Goal: Obtain resource: Download file/media

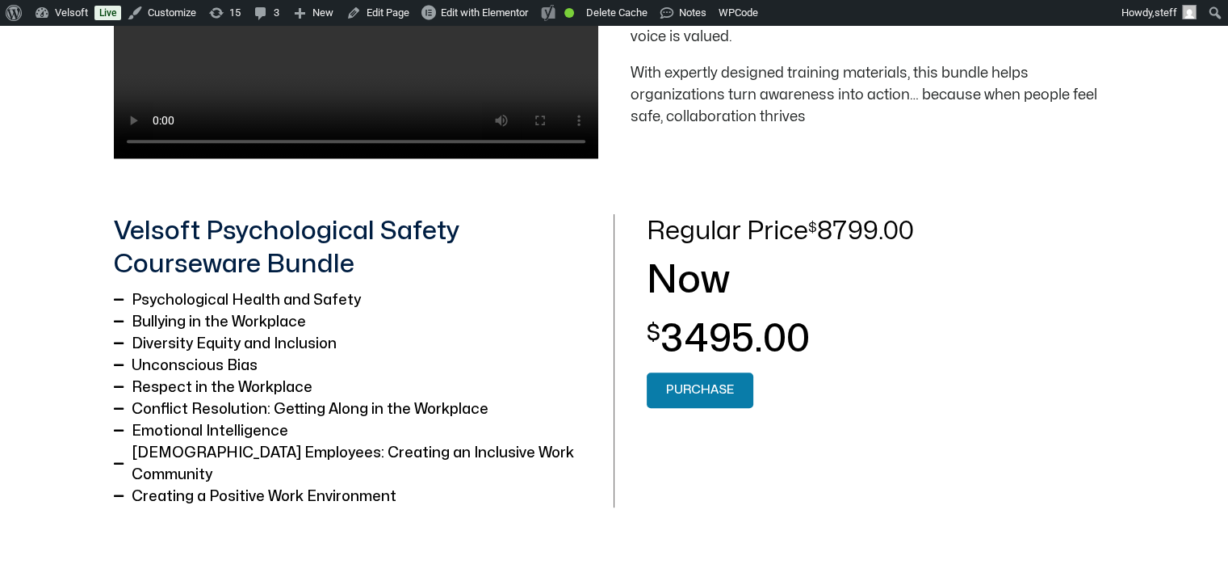
scroll to position [888, 0]
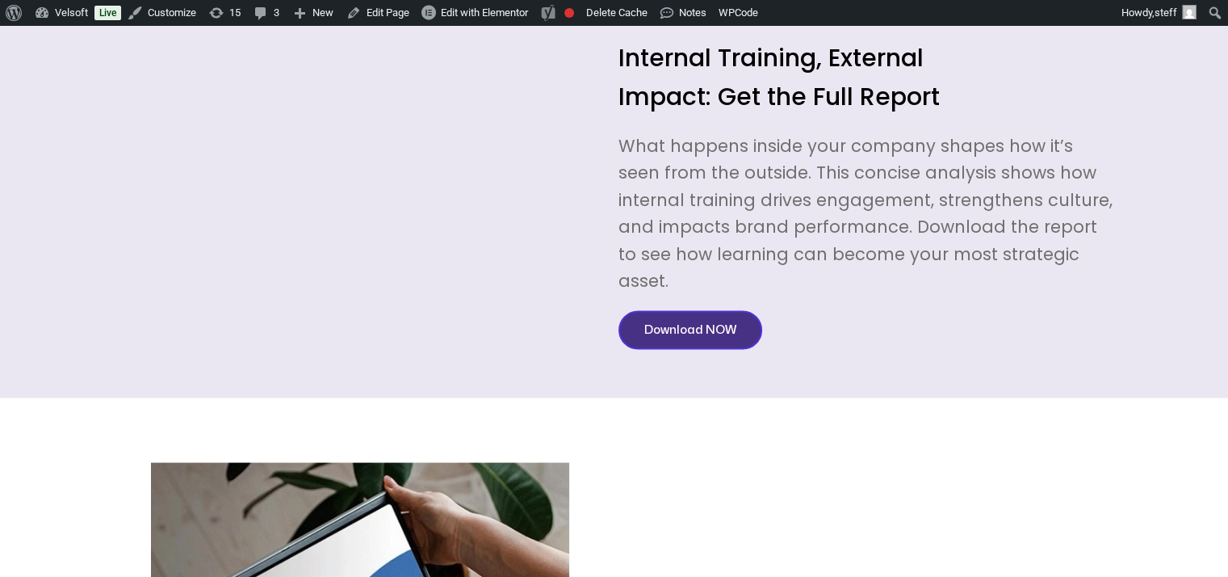
scroll to position [3230, 0]
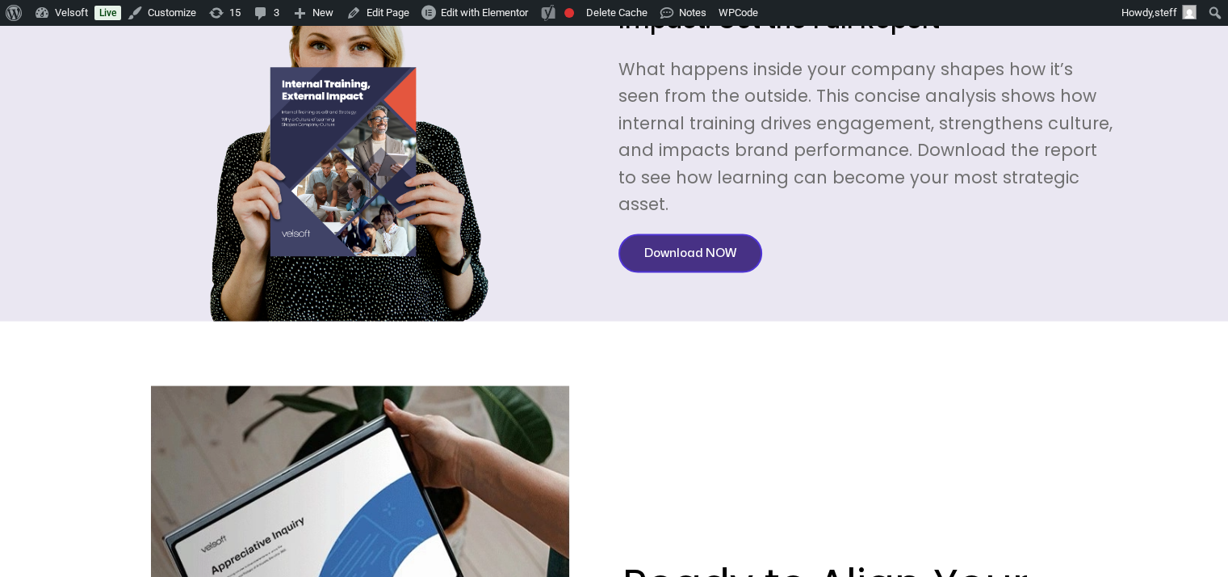
click at [683, 244] on span "Download NOW" at bounding box center [690, 253] width 92 height 19
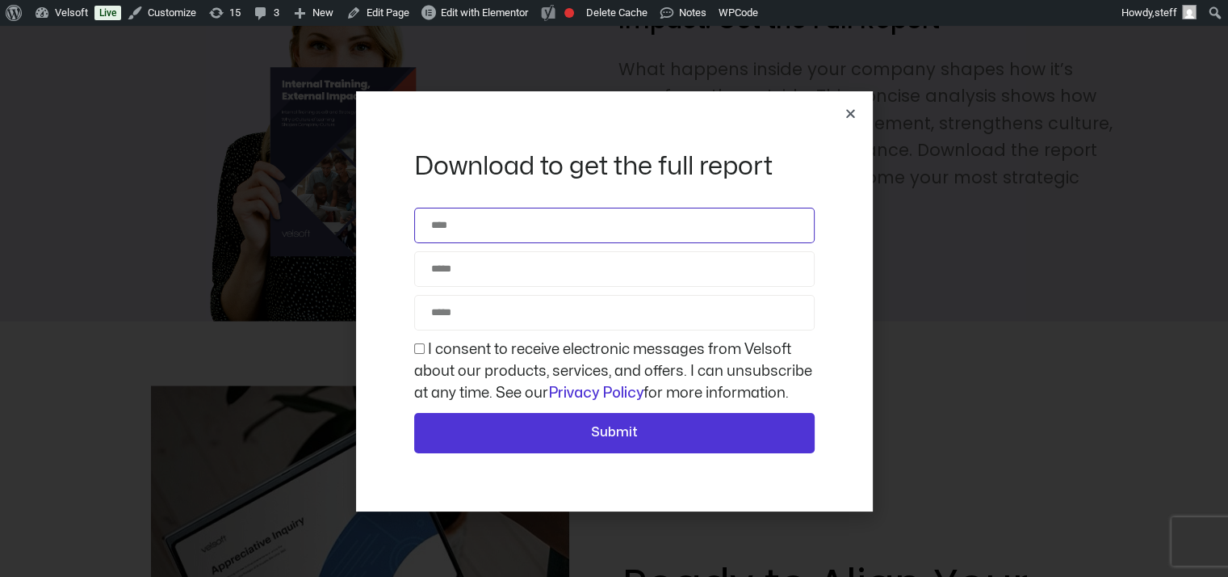
click at [625, 233] on input "Name" at bounding box center [614, 226] width 401 height 36
type input "**********"
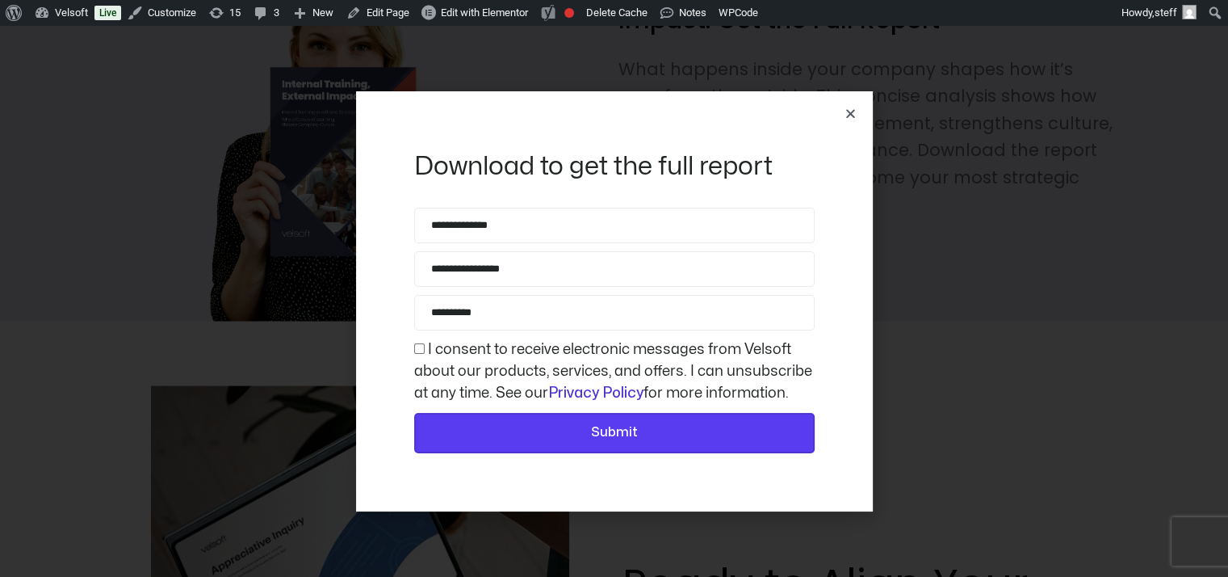
click at [574, 413] on button "Submit" at bounding box center [614, 433] width 401 height 40
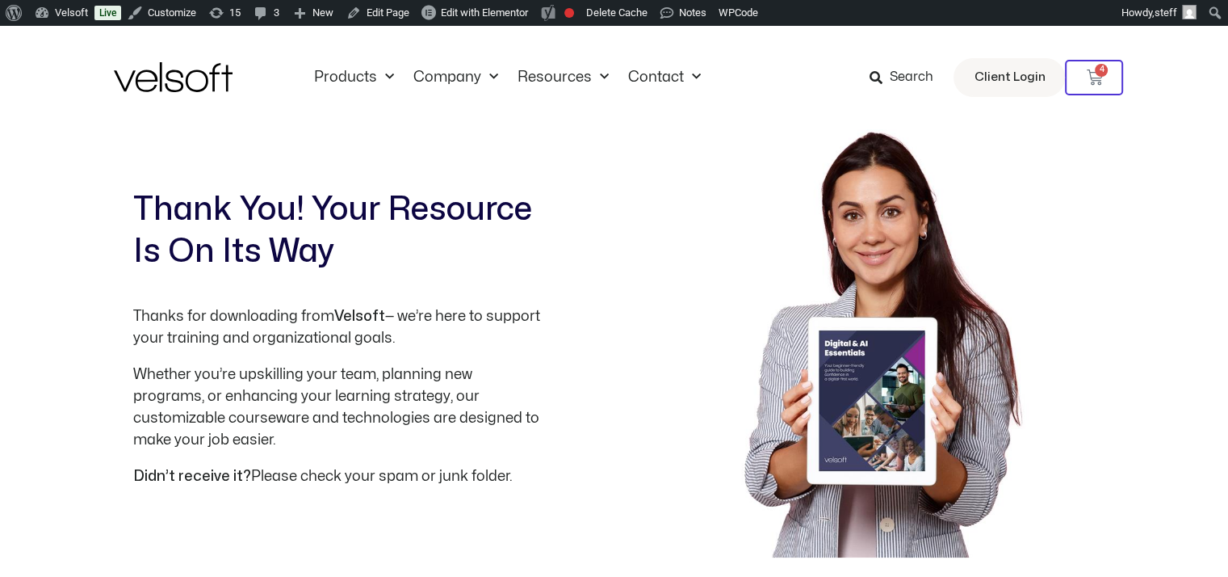
drag, startPoint x: 280, startPoint y: 0, endPoint x: 434, endPoint y: 356, distance: 387.8
click at [434, 356] on div "Thanks for downloading from Velsoft — we’re here to support your training and o…" at bounding box center [338, 403] width 411 height 196
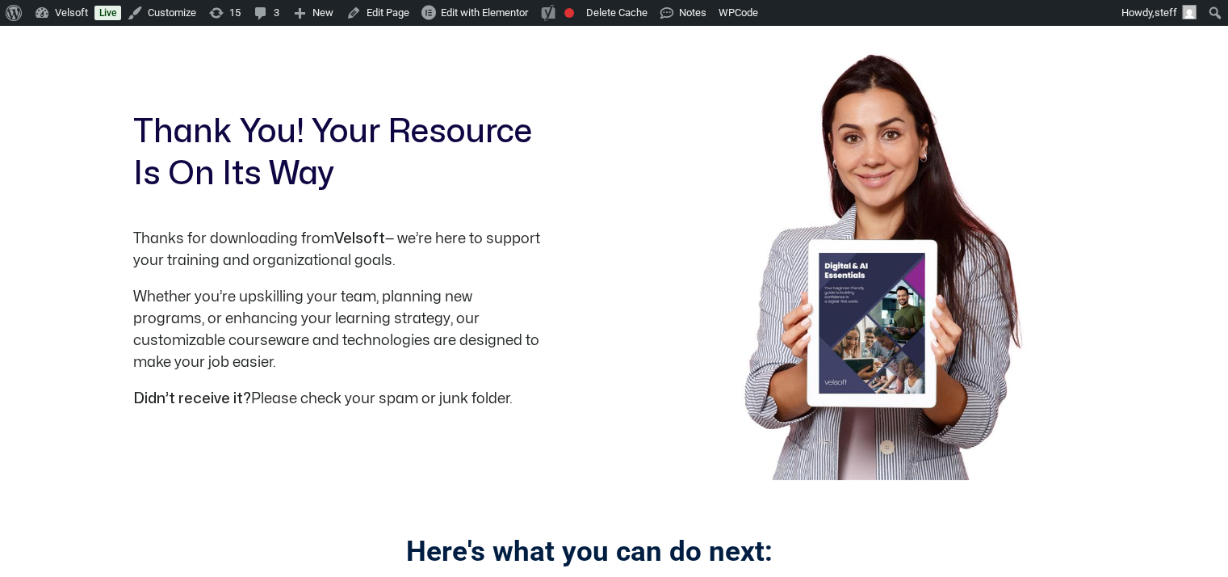
scroll to position [323, 0]
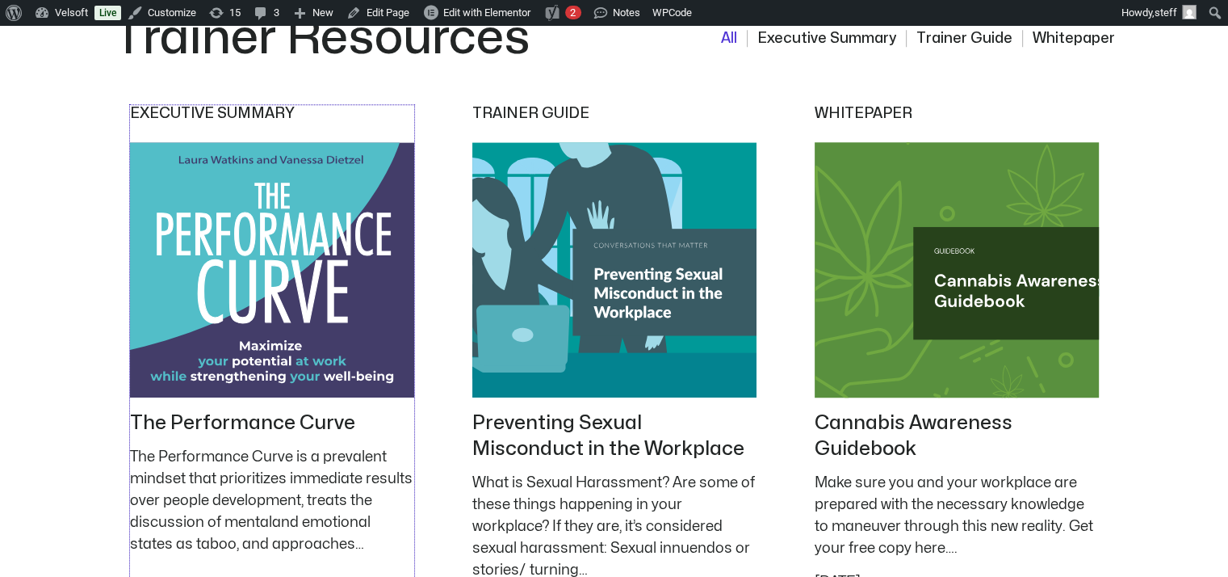
scroll to position [1454, 0]
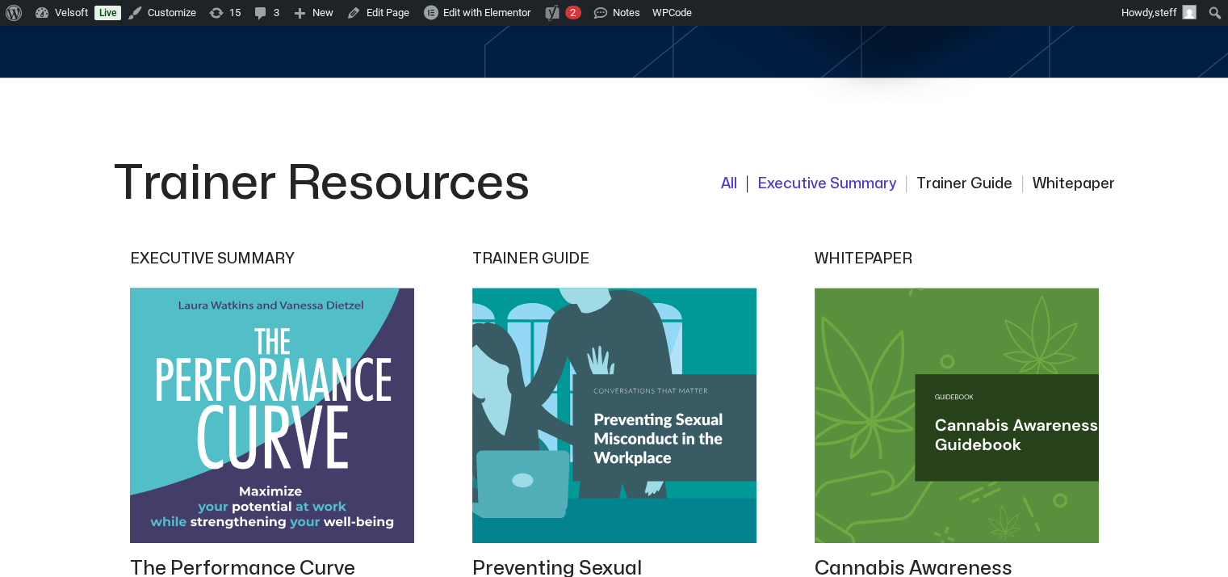
click at [840, 186] on button "Executive Summary" at bounding box center [821, 183] width 149 height 17
click at [995, 175] on button "Trainer Guide" at bounding box center [959, 183] width 107 height 17
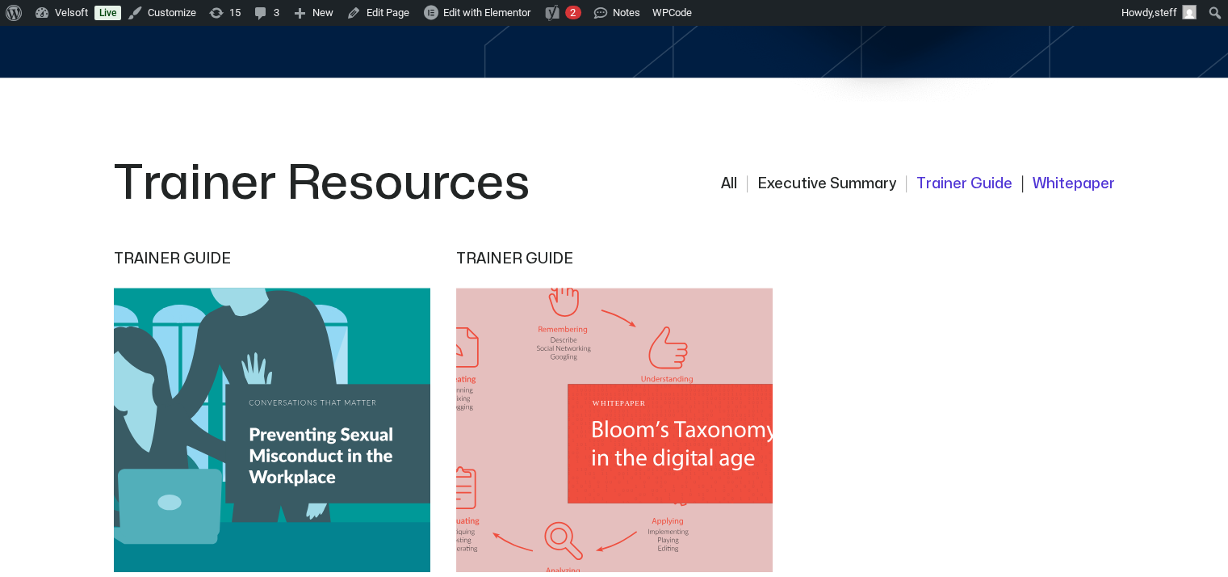
click at [1071, 182] on button "Whitepaper" at bounding box center [1068, 183] width 93 height 17
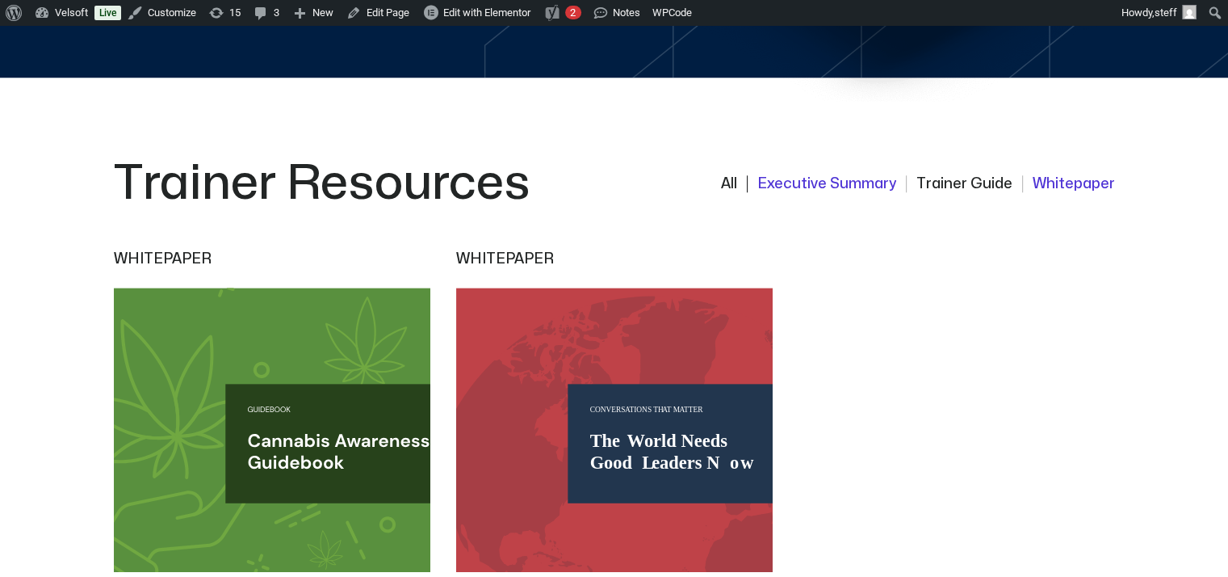
click at [892, 182] on button "Executive Summary" at bounding box center [821, 183] width 149 height 17
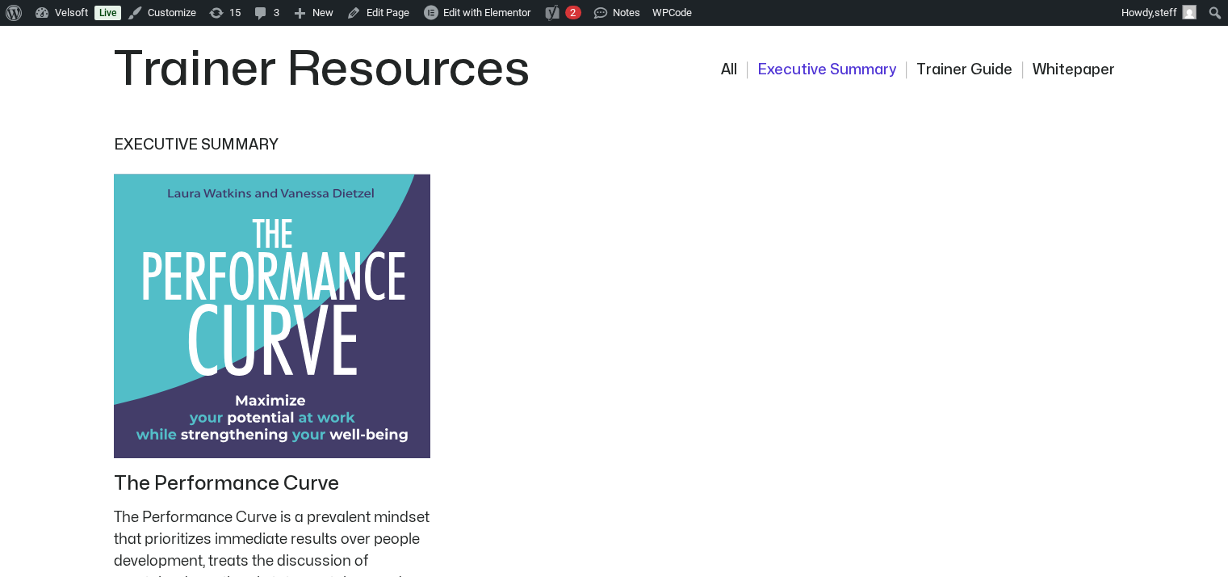
scroll to position [1696, 0]
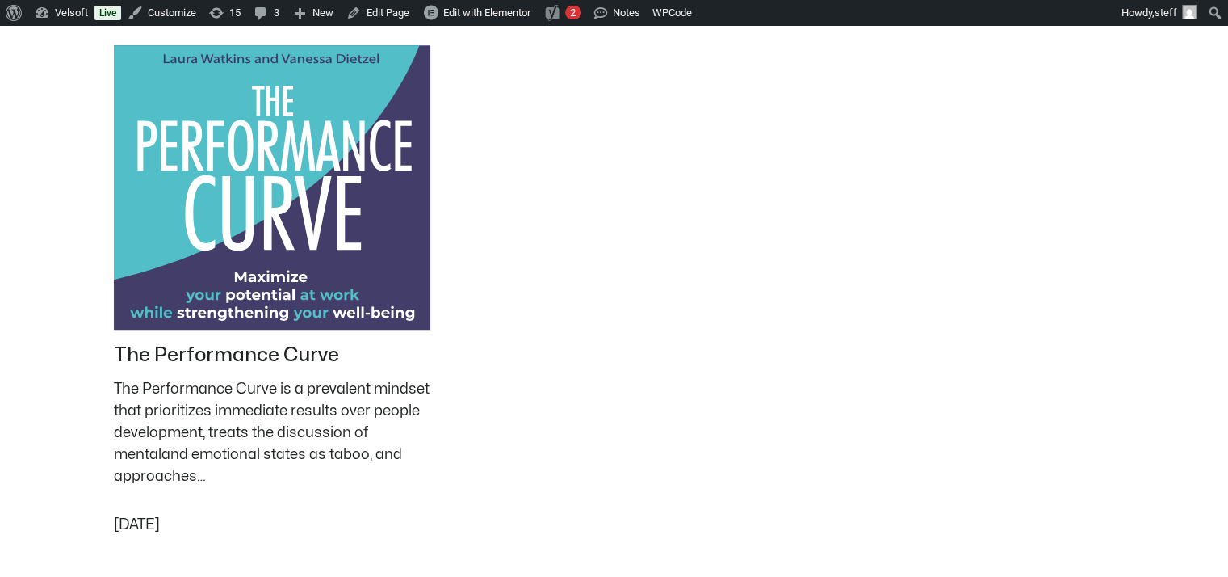
click at [293, 280] on img at bounding box center [272, 187] width 333 height 299
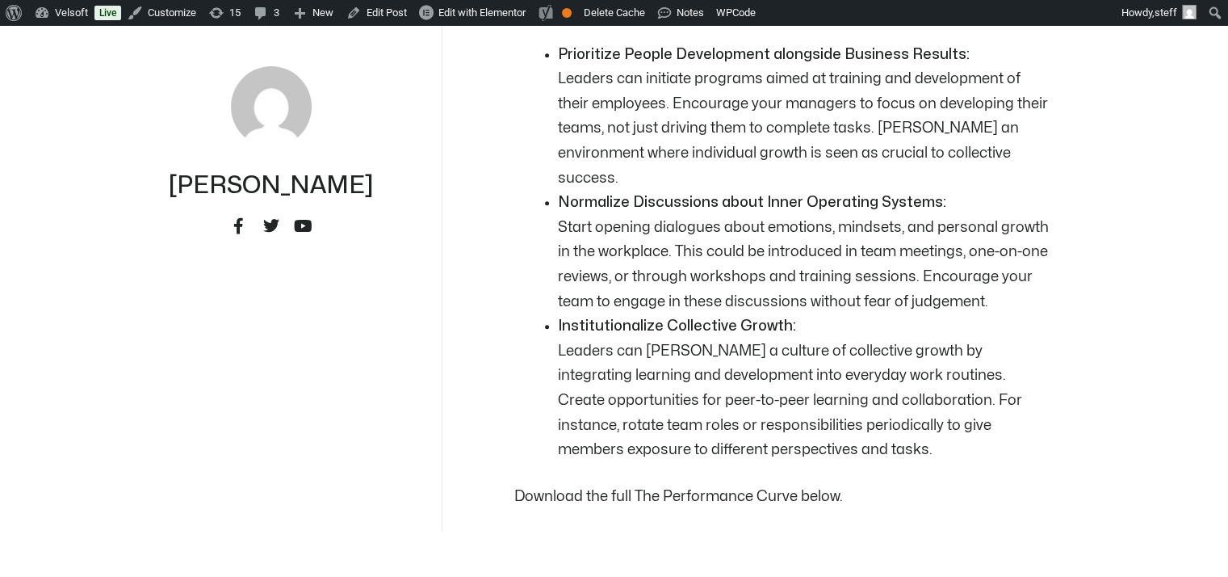
scroll to position [1857, 0]
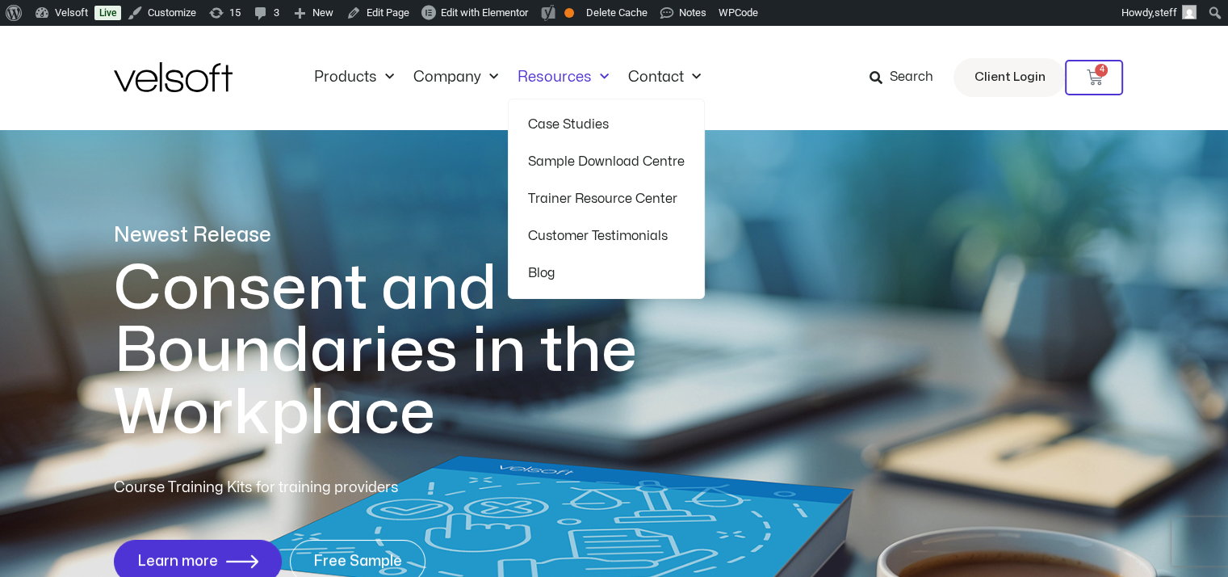
click at [554, 121] on link "Case Studies" at bounding box center [606, 124] width 157 height 37
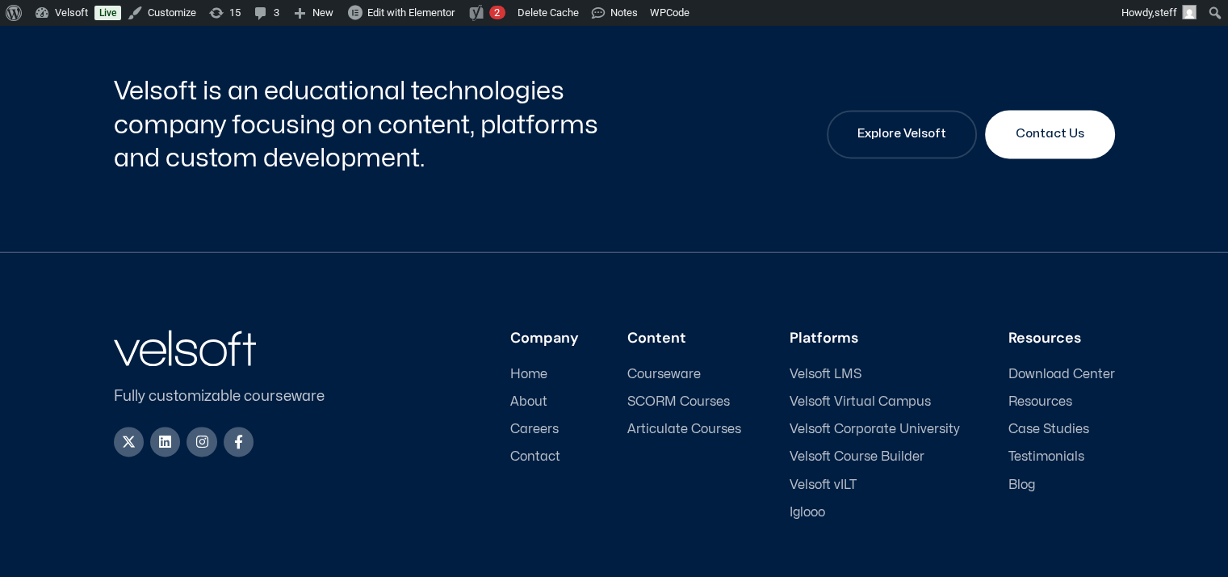
scroll to position [2361, 0]
